Goal: Transaction & Acquisition: Book appointment/travel/reservation

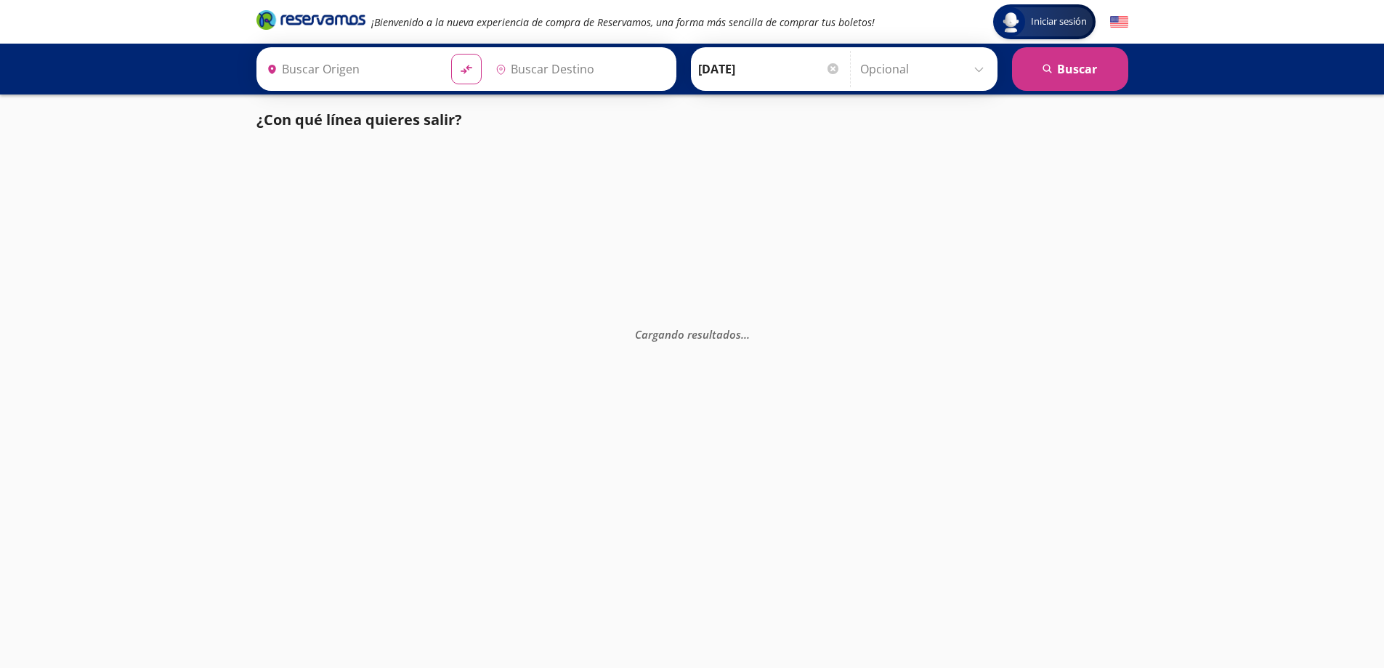
type input "Central de Autobuses [GEOGRAPHIC_DATA], [GEOGRAPHIC_DATA]"
type input "[GEOGRAPHIC_DATA], [GEOGRAPHIC_DATA]"
